Goal: Communication & Community: Participate in discussion

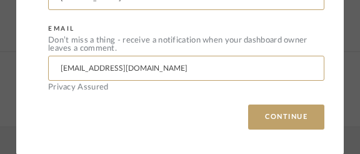
scroll to position [445, 0]
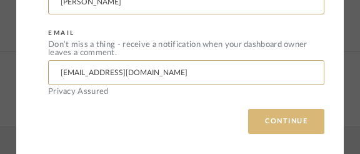
click at [265, 110] on button "CONTINUE" at bounding box center [286, 121] width 76 height 25
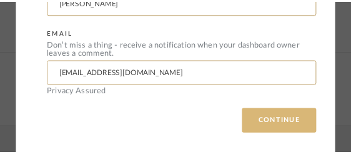
scroll to position [441, 0]
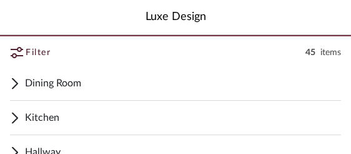
scroll to position [59, 0]
click at [56, 86] on span "Dining Room" at bounding box center [183, 83] width 316 height 15
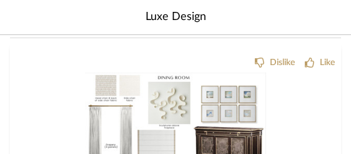
scroll to position [121, 0]
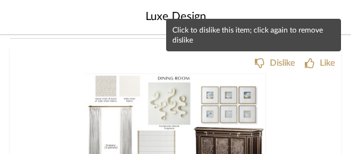
click at [279, 64] on div "Dislike" at bounding box center [282, 63] width 25 height 12
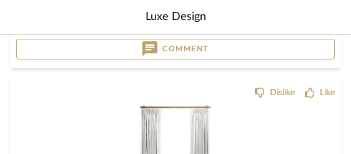
scroll to position [489, 0]
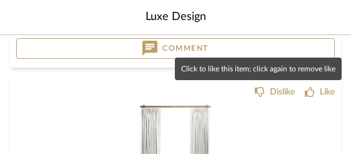
click at [331, 92] on div "Like" at bounding box center [327, 92] width 15 height 12
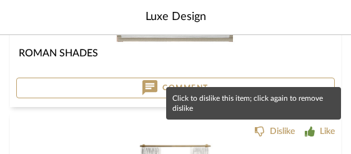
scroll to position [450, 0]
click at [281, 132] on div "Dislike" at bounding box center [282, 131] width 25 height 12
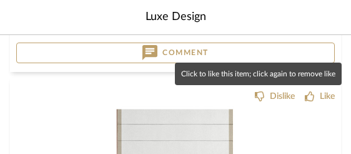
scroll to position [285, 0]
click at [326, 96] on div "Like" at bounding box center [327, 97] width 15 height 12
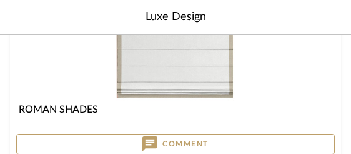
scroll to position [394, 0]
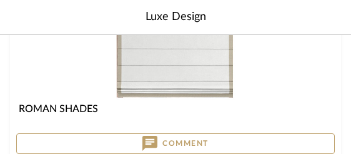
click at [44, 141] on button "Comment" at bounding box center [175, 143] width 318 height 21
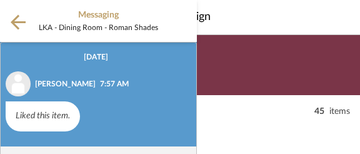
scroll to position [29, 0]
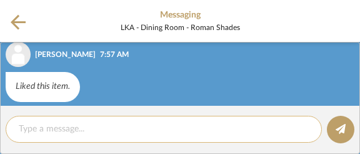
click at [26, 129] on textarea at bounding box center [164, 128] width 290 height 13
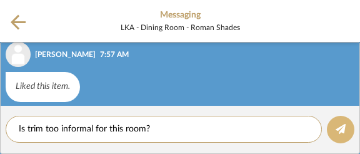
type textarea "Is trim too informal for this room?"
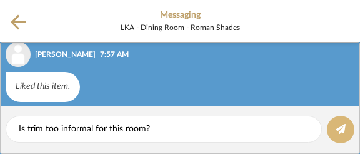
click at [338, 131] on icon at bounding box center [340, 129] width 10 height 10
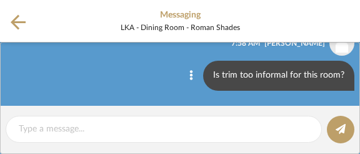
scroll to position [105, 0]
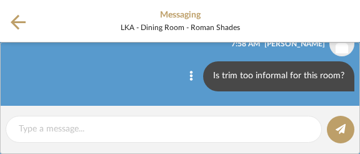
click at [16, 25] on icon at bounding box center [18, 22] width 15 height 16
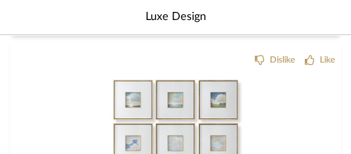
scroll to position [737, 0]
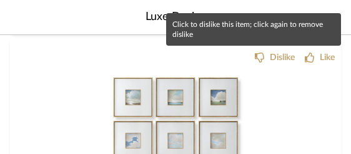
click at [272, 59] on div "Dislike" at bounding box center [282, 57] width 25 height 12
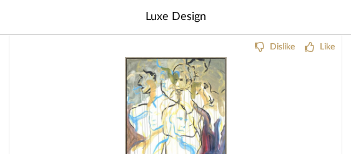
scroll to position [944, 0]
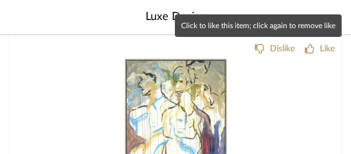
click at [317, 47] on div "Like" at bounding box center [320, 48] width 30 height 12
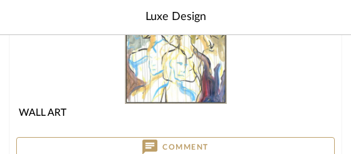
scroll to position [1001, 0]
click at [47, 142] on button "Comment" at bounding box center [175, 147] width 318 height 21
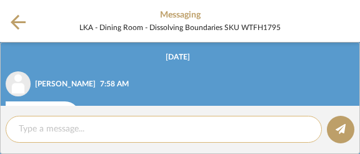
scroll to position [29, 0]
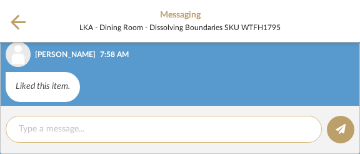
click at [29, 129] on textarea at bounding box center [164, 128] width 290 height 13
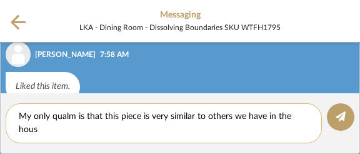
scroll to position [0, 0]
type textarea "My only qualm is that this piece is very similar to others we have in the house."
click at [337, 117] on icon at bounding box center [340, 116] width 10 height 10
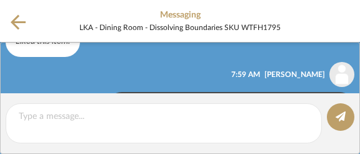
scroll to position [94, 0]
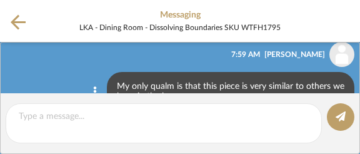
click at [16, 21] on icon at bounding box center [18, 21] width 15 height 15
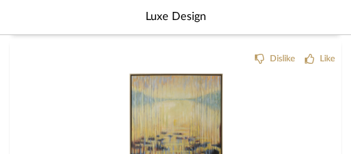
scroll to position [1132, 0]
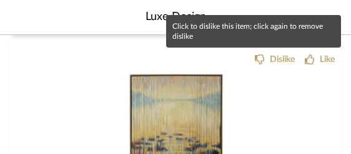
click at [279, 61] on div "Dislike" at bounding box center [282, 59] width 25 height 12
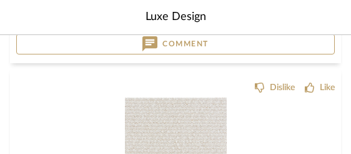
scroll to position [1501, 0]
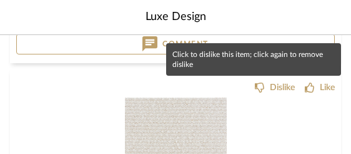
click at [288, 86] on div "Dislike" at bounding box center [282, 87] width 25 height 12
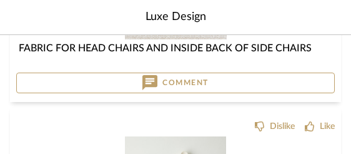
scroll to position [1663, 0]
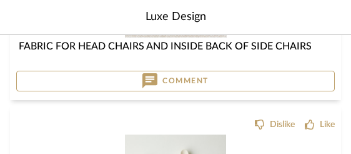
click at [23, 81] on button "Comment" at bounding box center [175, 81] width 318 height 21
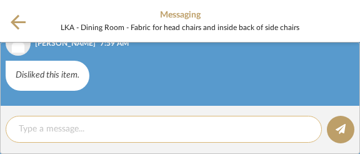
click at [44, 128] on textarea at bounding box center [164, 128] width 290 height 13
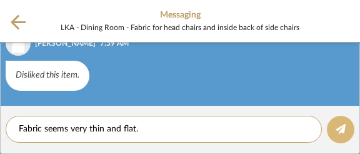
type textarea "Fabric seems very thin and flat."
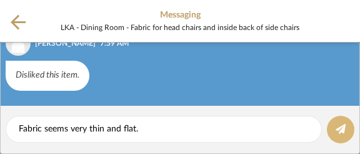
click at [345, 134] on button at bounding box center [340, 129] width 27 height 27
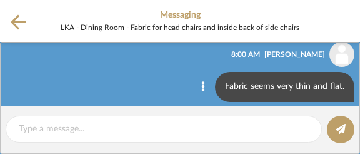
click at [17, 22] on icon at bounding box center [18, 21] width 15 height 15
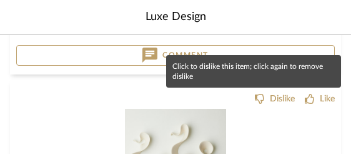
scroll to position [1689, 0]
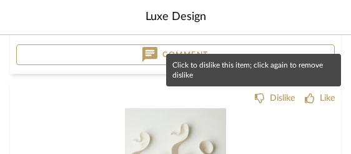
click at [274, 98] on div "Dislike" at bounding box center [282, 98] width 25 height 12
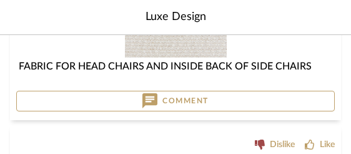
scroll to position [1652, 0]
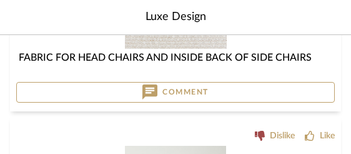
click at [41, 87] on button "Comment" at bounding box center [175, 92] width 318 height 21
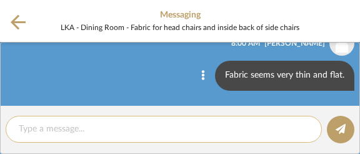
scroll to position [105, 0]
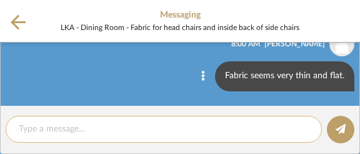
click at [23, 129] on textarea at bounding box center [164, 128] width 290 height 13
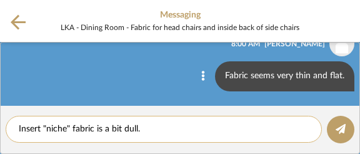
scroll to position [0, 0]
click at [21, 128] on textarea "Insert "niche" fabric is a bit dull." at bounding box center [164, 128] width 290 height 13
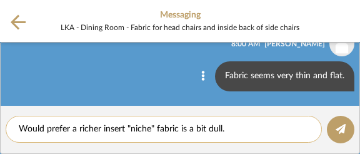
click at [220, 130] on textarea "Would prefer a richer insert "niche" fabric is a bit dull." at bounding box center [164, 128] width 290 height 13
click at [201, 134] on textarea "Would prefer a richer insert "niche" fabric." at bounding box center [164, 128] width 290 height 13
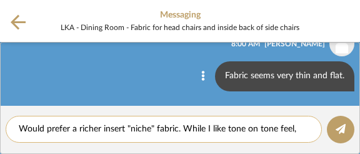
click at [226, 130] on textarea "Would prefer a richer insert "niche" fabric. While I like tone on tone feel," at bounding box center [164, 128] width 290 height 13
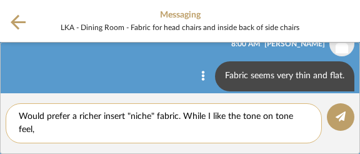
click at [43, 130] on textarea "Would prefer a richer insert "niche" fabric. While I like the tone on tone feel," at bounding box center [164, 123] width 290 height 26
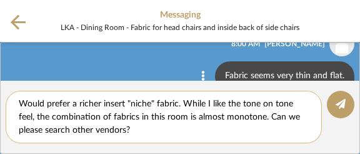
click at [73, 130] on textarea "Would prefer a richer insert "niche" fabric. While I like the tone on tone feel…" at bounding box center [164, 116] width 290 height 39
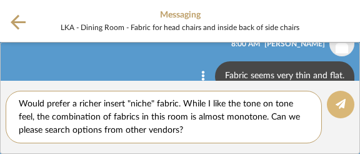
type textarea "Would prefer a richer insert "niche" fabric. While I like the tone on tone feel…"
click at [342, 106] on icon at bounding box center [340, 104] width 10 height 10
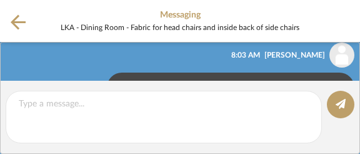
click at [14, 22] on icon at bounding box center [18, 21] width 15 height 15
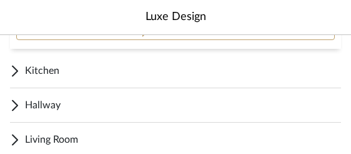
scroll to position [1912, 0]
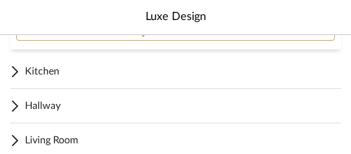
click at [43, 105] on span "Hallway" at bounding box center [183, 105] width 316 height 15
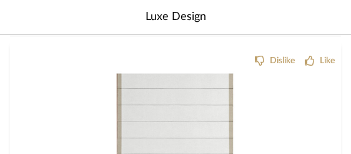
scroll to position [1998, 0]
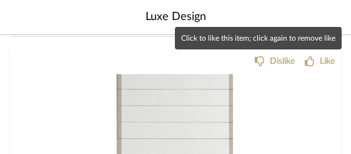
click at [324, 60] on div "Like" at bounding box center [327, 61] width 15 height 12
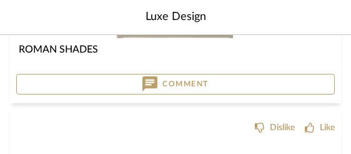
scroll to position [2131, 0]
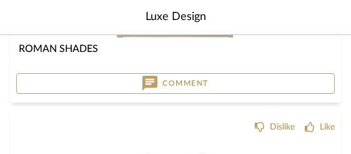
click at [33, 79] on button "Comment" at bounding box center [175, 83] width 318 height 21
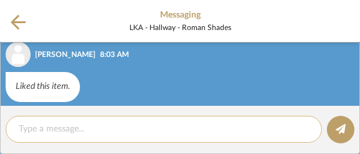
click at [23, 125] on textarea at bounding box center [164, 128] width 290 height 13
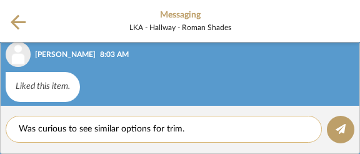
click at [19, 127] on textarea "Was curious to see similar options for trim." at bounding box center [164, 128] width 290 height 13
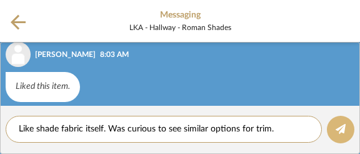
type textarea "Like shade fabric itself. Was curious to see similar options for trim."
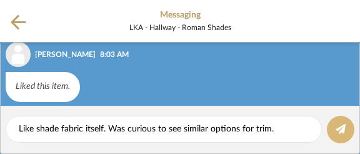
click at [338, 132] on icon at bounding box center [340, 129] width 10 height 10
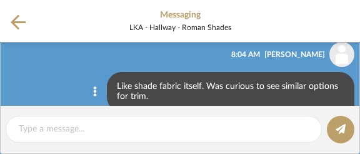
click at [18, 20] on icon at bounding box center [18, 22] width 15 height 16
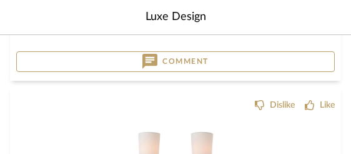
scroll to position [2153, 0]
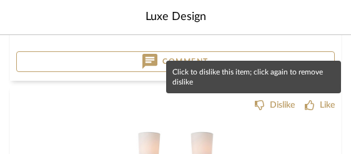
click at [276, 107] on div "Dislike" at bounding box center [282, 105] width 25 height 12
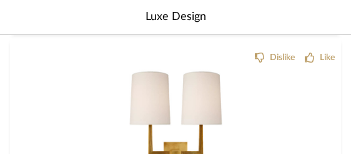
scroll to position [2399, 0]
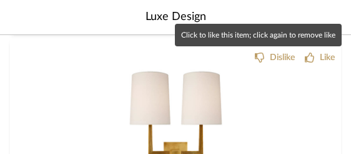
click at [323, 61] on div "Like" at bounding box center [327, 57] width 15 height 12
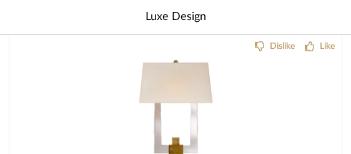
scroll to position [2609, 0]
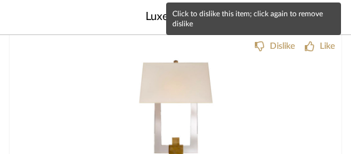
click at [278, 49] on div "Dislike" at bounding box center [282, 46] width 25 height 12
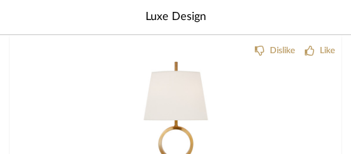
scroll to position [2797, 0]
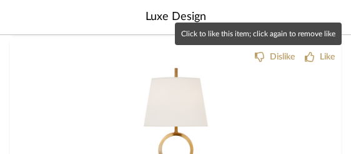
click at [317, 58] on div "Like" at bounding box center [320, 57] width 30 height 12
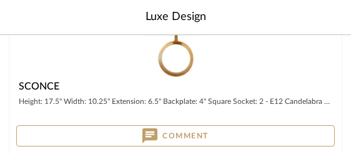
scroll to position [2900, 0]
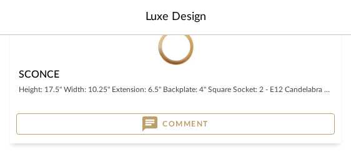
click at [40, 121] on button "Comment" at bounding box center [175, 123] width 318 height 21
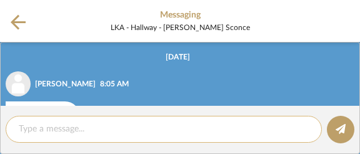
scroll to position [29, 0]
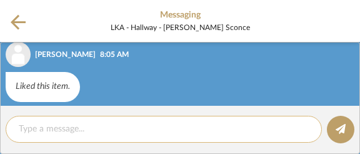
click at [25, 126] on textarea at bounding box center [164, 128] width 290 height 13
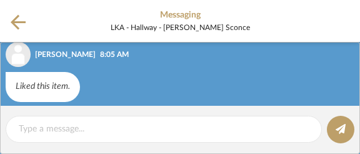
click at [19, 19] on icon at bounding box center [18, 22] width 15 height 16
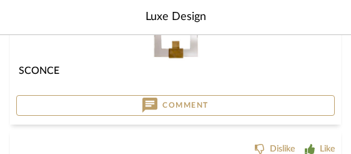
scroll to position [2705, 0]
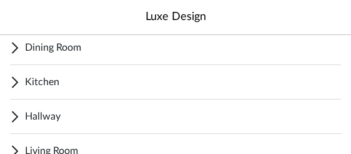
click at [29, 81] on span "Kitchen" at bounding box center [183, 81] width 316 height 15
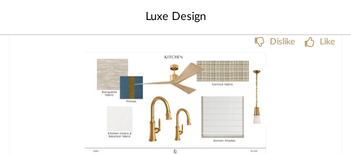
scroll to position [177, 0]
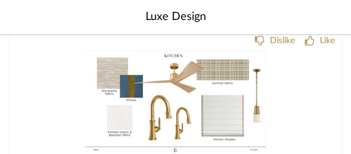
click at [289, 86] on div "0" at bounding box center [175, 102] width 318 height 102
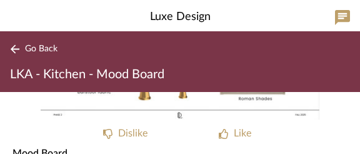
scroll to position [132, 0]
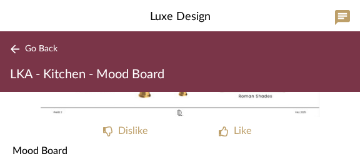
click at [226, 132] on div "Like" at bounding box center [235, 130] width 100 height 15
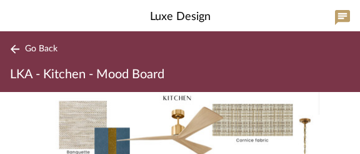
scroll to position [1, 0]
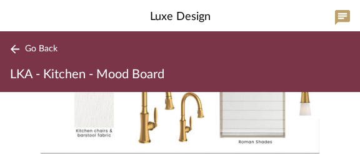
scroll to position [0, 0]
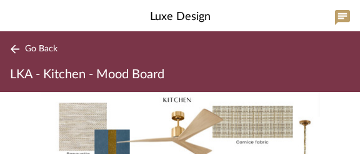
click at [14, 47] on icon at bounding box center [15, 48] width 10 height 9
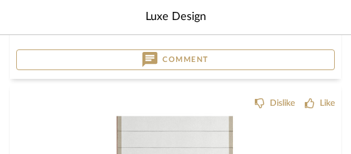
scroll to position [313, 0]
click at [64, 61] on button "Comment" at bounding box center [175, 59] width 318 height 21
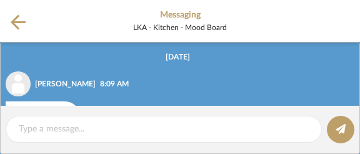
scroll to position [29, 0]
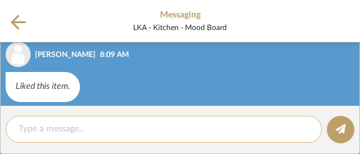
click at [32, 126] on textarea at bounding box center [164, 128] width 290 height 13
type textarea "W"
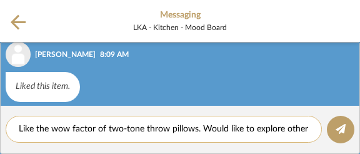
scroll to position [0, 0]
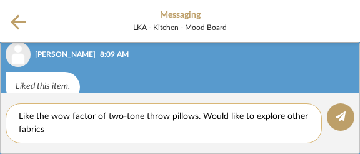
drag, startPoint x: 42, startPoint y: 129, endPoint x: 34, endPoint y: 127, distance: 8.3
click at [42, 129] on textarea "Like the wow factor of two-tone throw pillows. Would like to explore other fabr…" at bounding box center [164, 123] width 290 height 26
click at [110, 130] on textarea "Like the wow factor of two-tone throw pillows. Would like to explore other poss…" at bounding box center [164, 123] width 290 height 26
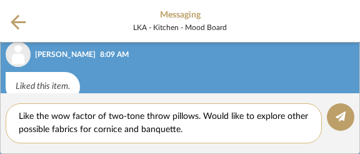
click at [201, 116] on textarea "Like the wow factor of two-tone throw pillows. Would like to explore other poss…" at bounding box center [164, 123] width 290 height 26
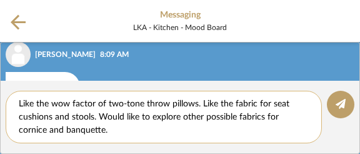
click at [108, 131] on textarea "Like the wow factor of two-tone throw pillows. Like the fabric for seat cushion…" at bounding box center [164, 116] width 290 height 39
click at [104, 132] on textarea "Like the wow factor of two-tone throw pillows. Like the fabric for seat cushion…" at bounding box center [164, 116] width 290 height 39
click at [106, 116] on textarea "Like the wow factor of two-tone throw pillows. Like the fabric for seat cushion…" at bounding box center [164, 116] width 290 height 39
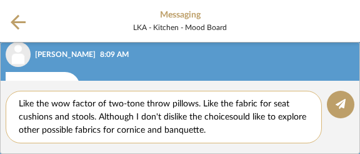
drag, startPoint x: 232, startPoint y: 130, endPoint x: 134, endPoint y: 127, distance: 98.7
click at [134, 127] on textarea "Like the wow factor of two-tone throw pillows. Like the fabric for seat cushion…" at bounding box center [164, 116] width 290 height 39
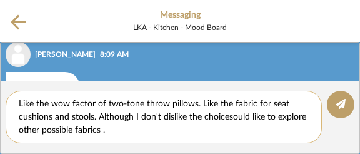
click at [231, 117] on textarea "Like the wow factor of two-tone throw pillows. Like the fabric for seat cushion…" at bounding box center [164, 116] width 290 height 39
paste textarea "for cornice and banquette"
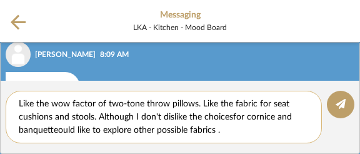
click at [231, 117] on textarea "Like the wow factor of two-tone throw pillows. Like the fabric for seat cushion…" at bounding box center [164, 116] width 290 height 39
click at [203, 117] on textarea "Like the wow factor of two-tone throw pillows. Like the fabric for seat cushion…" at bounding box center [164, 116] width 290 height 39
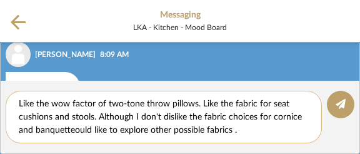
click at [272, 116] on textarea "Like the wow factor of two-tone throw pillows. Like the fabric for seat cushion…" at bounding box center [164, 116] width 290 height 39
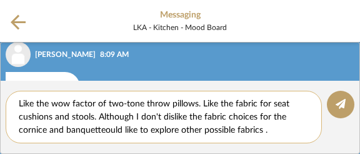
click at [104, 129] on textarea "Like the wow factor of two-tone throw pillows. Like the fabric for seat cushion…" at bounding box center [164, 116] width 290 height 39
click at [67, 130] on textarea "Like the wow factor of two-tone throw pillows. Like the fabric for seat cushion…" at bounding box center [164, 116] width 290 height 39
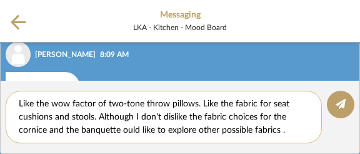
click at [119, 130] on textarea "Like the wow factor of two-tone throw pillows. Like the fabric for seat cushion…" at bounding box center [164, 116] width 290 height 39
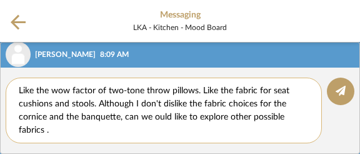
drag, startPoint x: 197, startPoint y: 116, endPoint x: 156, endPoint y: 116, distance: 41.2
click at [154, 117] on textarea "Like the wow factor of two-tone throw pillows. Like the fabric for seat cushion…" at bounding box center [164, 110] width 290 height 52
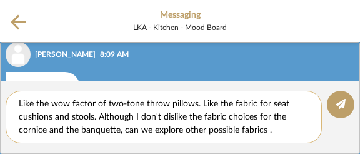
click at [270, 132] on textarea "Like the wow factor of two-tone throw pillows. Like the fabric for seat cushion…" at bounding box center [164, 116] width 290 height 39
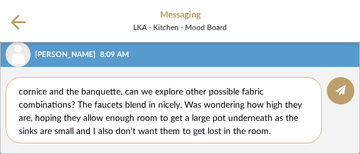
drag, startPoint x: 177, startPoint y: 131, endPoint x: 90, endPoint y: 131, distance: 86.8
click at [90, 131] on textarea "Like the wow factor of two-tone throw pillows. Like the fabric for seat cushion…" at bounding box center [168, 110] width 299 height 52
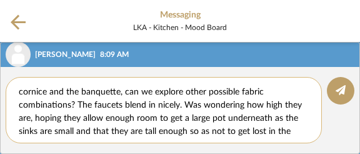
click at [157, 131] on textarea "Like the wow factor of two-tone throw pillows. Like the fabric for seat cushion…" at bounding box center [168, 110] width 299 height 52
click at [93, 131] on textarea "Like the wow factor of two-tone throw pillows. Like the fabric for seat cushion…" at bounding box center [168, 110] width 299 height 52
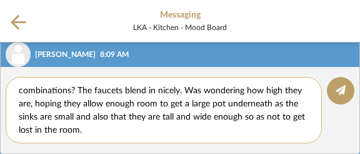
scroll to position [39, 0]
click at [97, 131] on textarea "Like the wow factor of two-tone throw pillows. Like the fabric for seat cushion…" at bounding box center [168, 110] width 299 height 52
click at [177, 91] on textarea "Like the wow factor of two-tone throw pillows. Like the fabric for seat cushion…" at bounding box center [168, 110] width 299 height 52
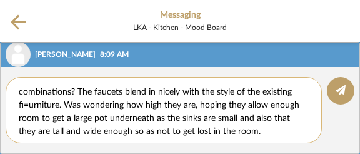
click at [29, 105] on textarea "Like the wow factor of two-tone throw pillows. Like the fabric for seat cushion…" at bounding box center [168, 110] width 299 height 52
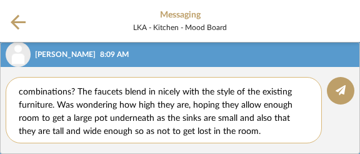
click at [59, 104] on textarea "Like the wow factor of two-tone throw pillows. Like the fabric for seat cushion…" at bounding box center [168, 110] width 299 height 52
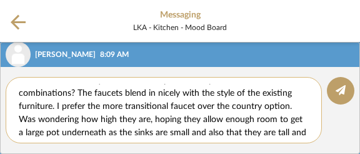
scroll to position [38, 0]
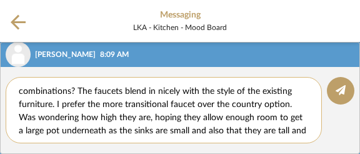
click at [285, 104] on textarea "Like the wow factor of two-tone throw pillows. Like the fabric for seat cushion…" at bounding box center [168, 110] width 299 height 52
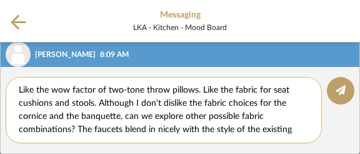
scroll to position [0, 0]
click at [269, 90] on textarea "Like the wow factor of two-tone throw pillows. Like the fabric for seat cushion…" at bounding box center [168, 110] width 299 height 52
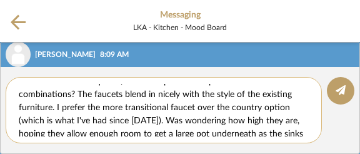
scroll to position [37, 0]
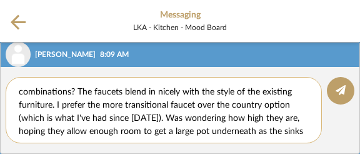
click at [286, 119] on textarea "Like the wow factor of two-tone throw pillows. Like the fabric for the seat cus…" at bounding box center [168, 110] width 299 height 52
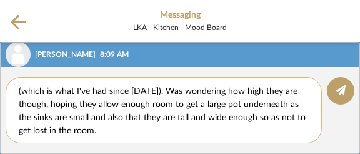
scroll to position [0, 0]
click at [91, 117] on textarea "Like the wow factor of two-tone throw pillows. Like the fabric for the seat cus…" at bounding box center [168, 110] width 299 height 52
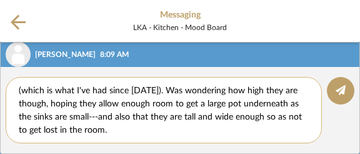
scroll to position [64, 0]
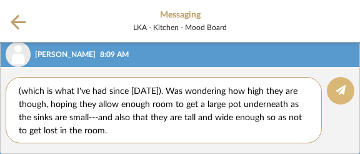
type textarea "Like the wow factor of two-tone throw pillows. Like the fabric for the seat cus…"
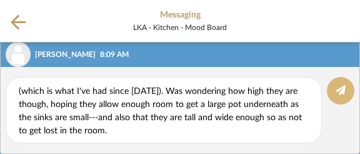
click at [344, 91] on icon at bounding box center [340, 90] width 10 height 10
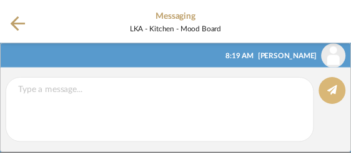
scroll to position [0, 0]
